Goal: Transaction & Acquisition: Subscribe to service/newsletter

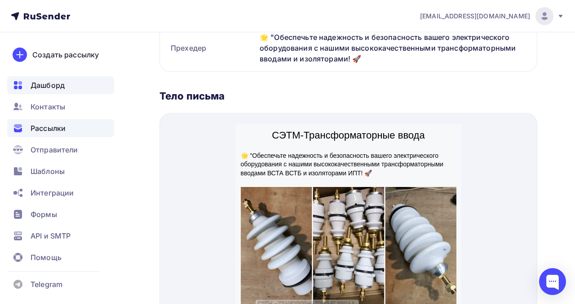
scroll to position [270, 0]
click at [62, 129] on span "Рассылки" at bounding box center [48, 128] width 35 height 11
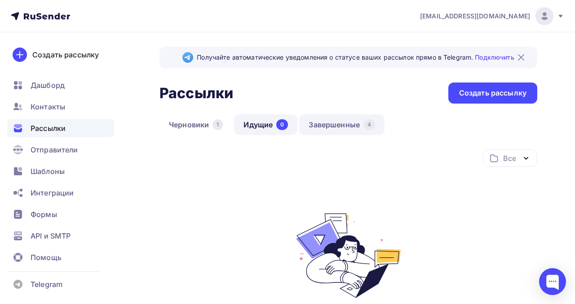
click at [345, 125] on link "Завершенные 4" at bounding box center [341, 125] width 85 height 21
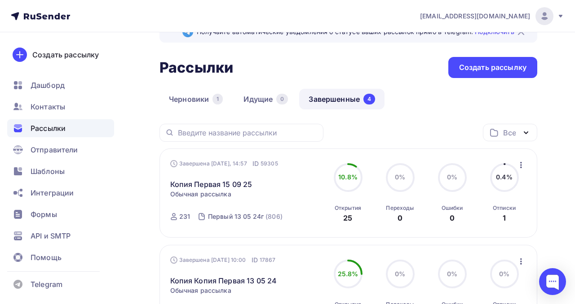
scroll to position [27, 0]
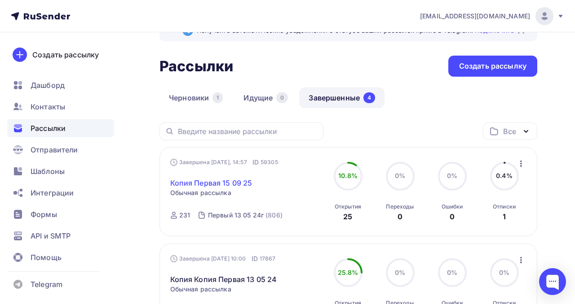
click at [220, 184] on link "Копия Первая 15 09 25" at bounding box center [211, 183] width 82 height 11
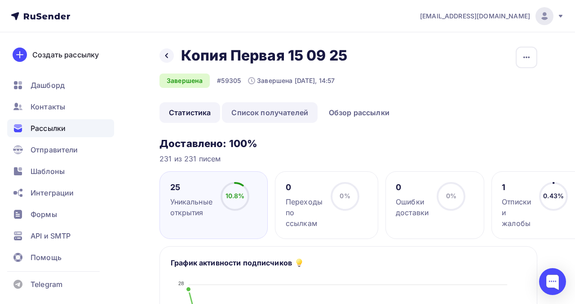
click at [302, 111] on link "Список получателей" at bounding box center [270, 112] width 96 height 21
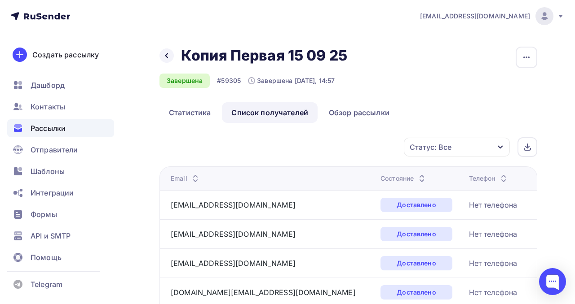
click at [557, 21] on div "[EMAIL_ADDRESS][DOMAIN_NAME]" at bounding box center [492, 16] width 144 height 18
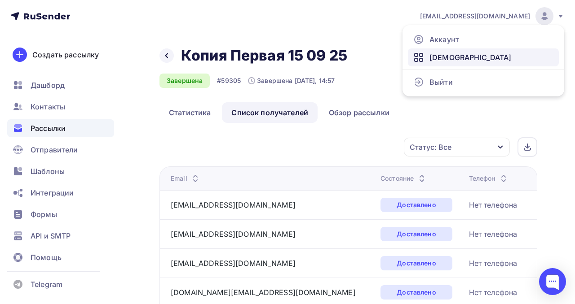
click at [456, 55] on span "[DEMOGRAPHIC_DATA]" at bounding box center [470, 57] width 82 height 11
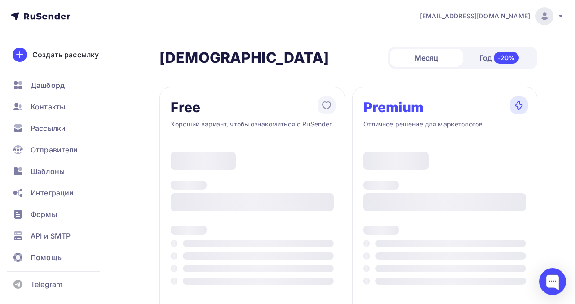
type input "500"
type input "100"
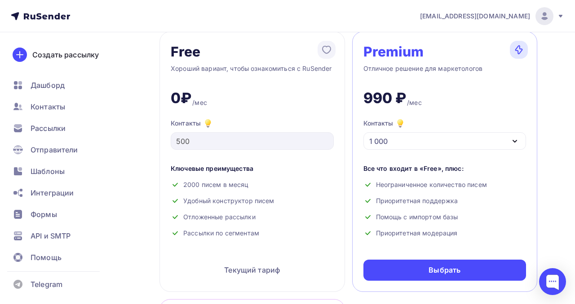
scroll to position [52, 0]
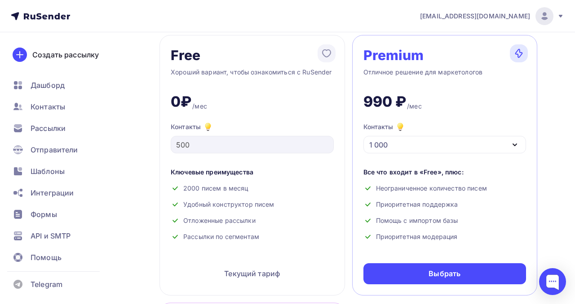
click at [517, 144] on icon "button" at bounding box center [514, 145] width 11 height 11
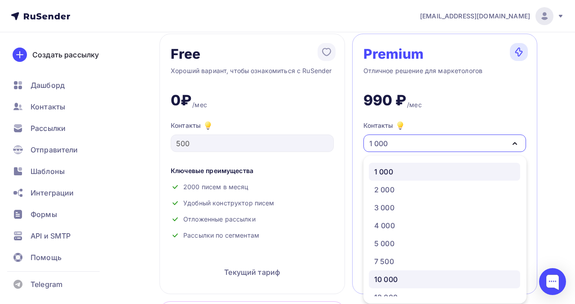
click at [436, 280] on div "10 000" at bounding box center [444, 279] width 141 height 11
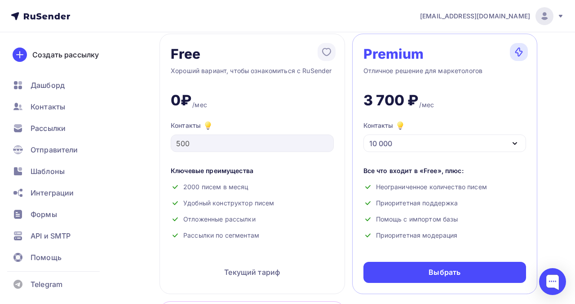
click at [443, 137] on div "10 000" at bounding box center [444, 144] width 163 height 18
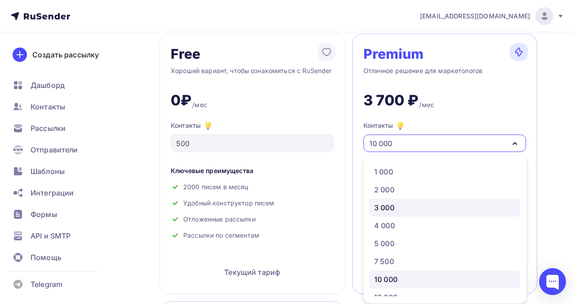
click at [402, 205] on div "3 000" at bounding box center [444, 208] width 141 height 11
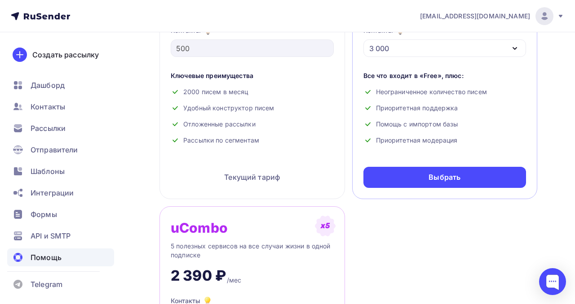
scroll to position [141, 0]
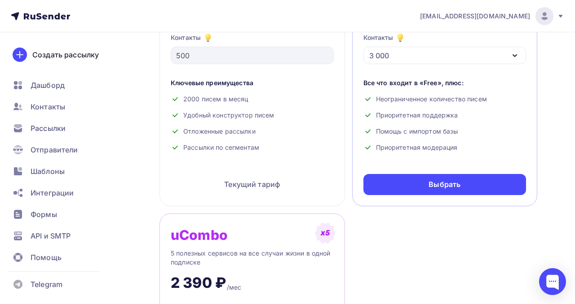
click at [47, 14] on icon at bounding box center [40, 16] width 59 height 11
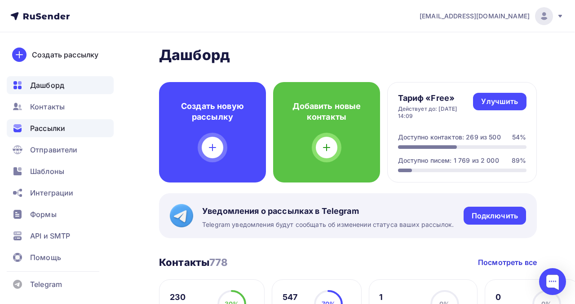
scroll to position [0, 0]
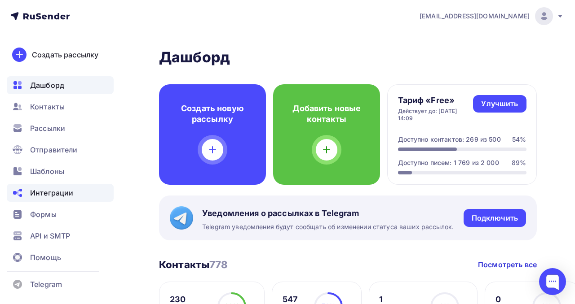
click at [46, 194] on span "Интеграции" at bounding box center [51, 193] width 43 height 11
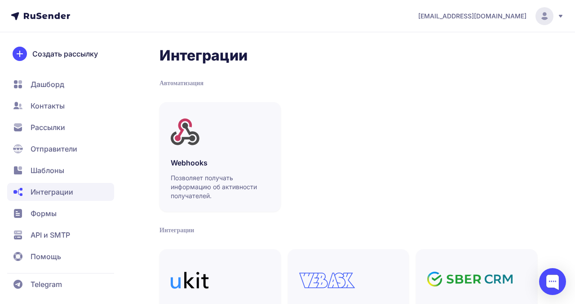
click at [53, 239] on span "API и SMTP" at bounding box center [51, 235] width 40 height 11
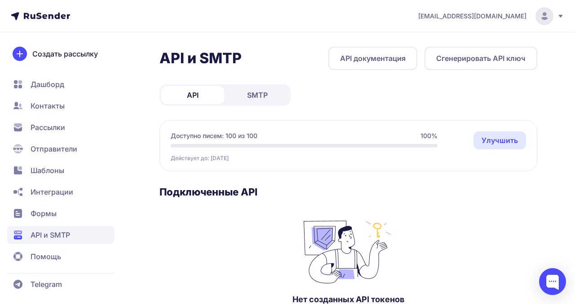
click at [247, 98] on span "SMTP" at bounding box center [257, 95] width 21 height 11
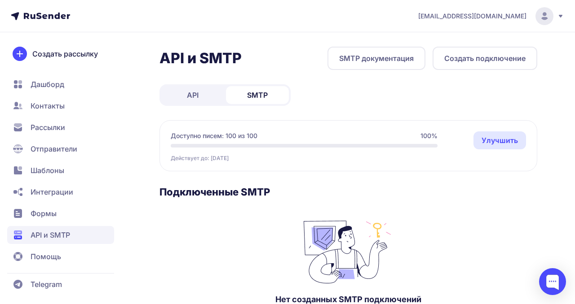
click at [197, 97] on span "API" at bounding box center [193, 95] width 12 height 11
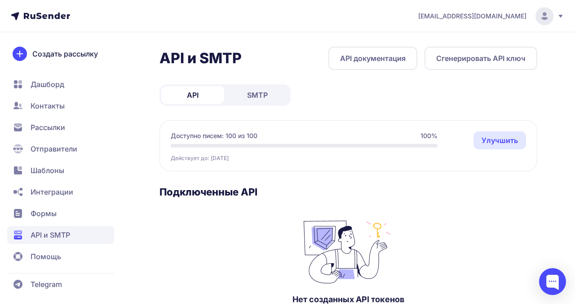
click at [549, 11] on circle at bounding box center [544, 16] width 18 height 18
click at [458, 69] on link "[DEMOGRAPHIC_DATA]" at bounding box center [483, 62] width 151 height 18
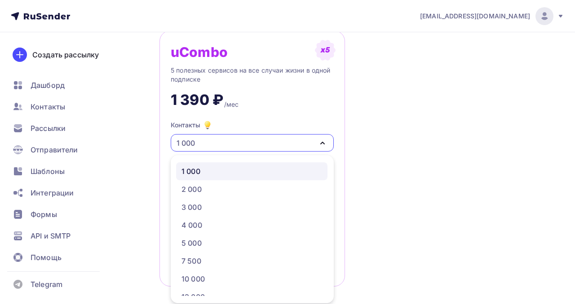
scroll to position [325, 0]
click at [292, 275] on div "10 000" at bounding box center [251, 279] width 141 height 11
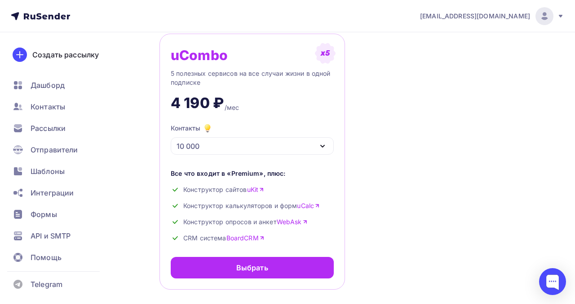
click at [324, 149] on icon "button" at bounding box center [322, 146] width 11 height 11
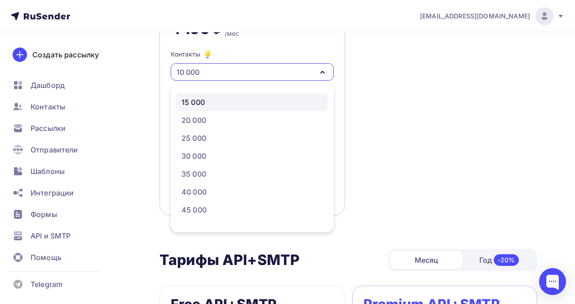
scroll to position [155, 0]
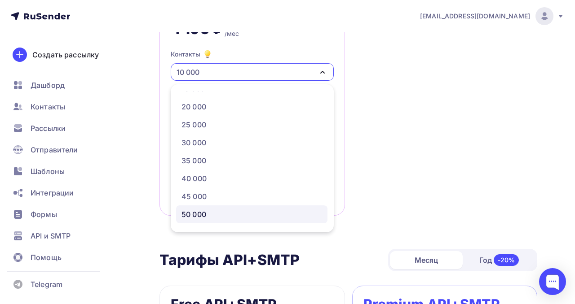
click at [254, 216] on div "50 000" at bounding box center [251, 214] width 141 height 11
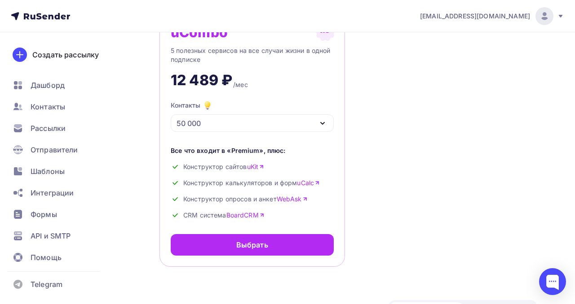
scroll to position [344, 0]
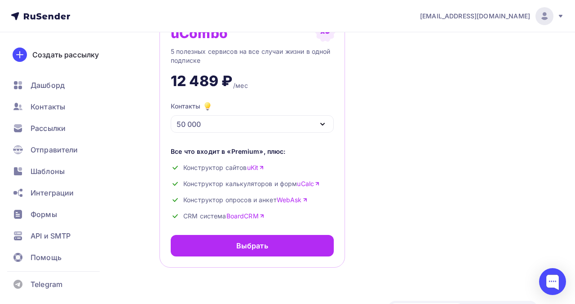
click at [322, 117] on div "50 000" at bounding box center [252, 124] width 163 height 18
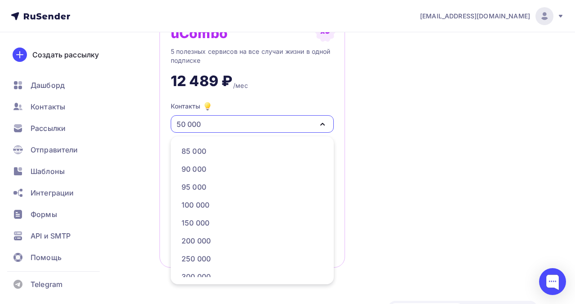
scroll to position [397, 0]
click at [292, 205] on div "100 000" at bounding box center [251, 204] width 141 height 11
